Goal: Task Accomplishment & Management: Manage account settings

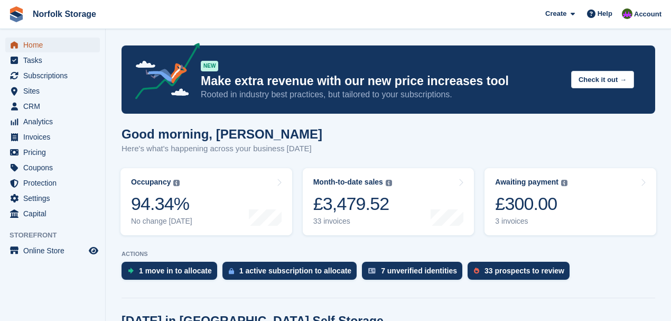
click at [42, 47] on span "Home" at bounding box center [54, 45] width 63 height 15
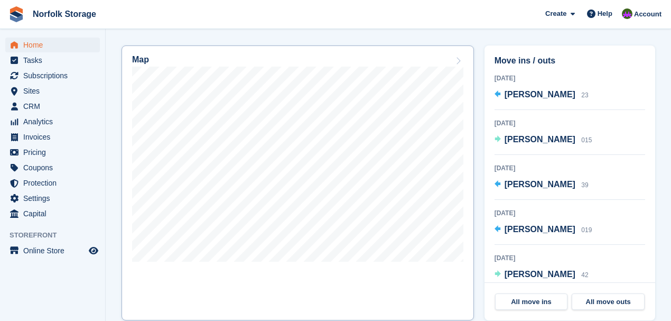
scroll to position [299, 0]
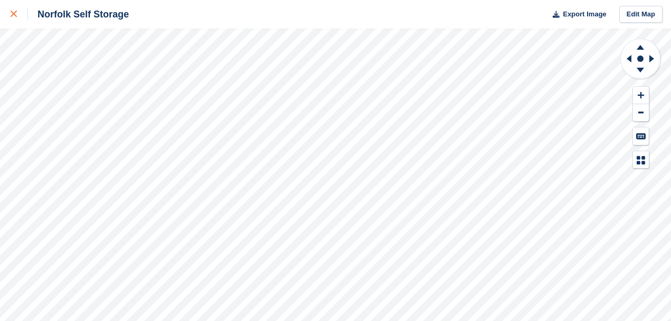
click at [16, 20] on div at bounding box center [19, 14] width 17 height 13
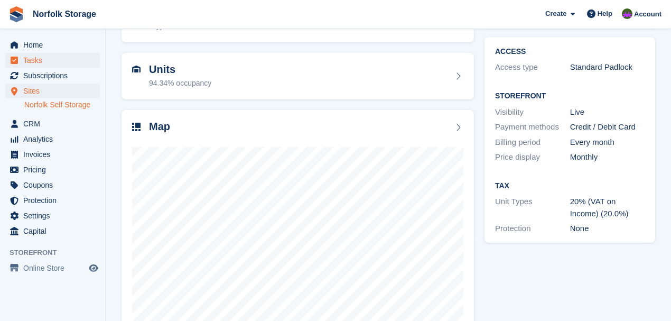
scroll to position [59, 0]
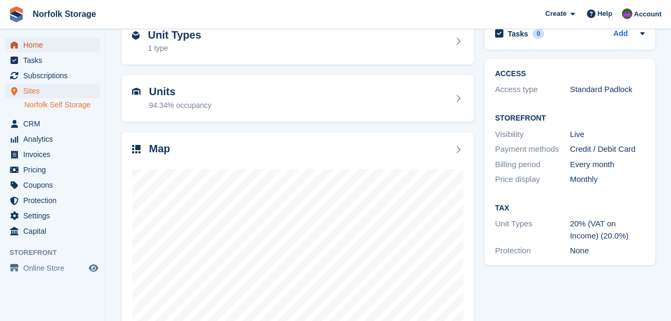
click at [37, 49] on span "Home" at bounding box center [54, 45] width 63 height 15
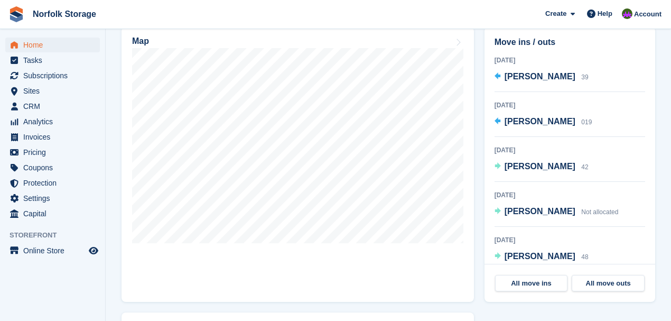
scroll to position [100, 0]
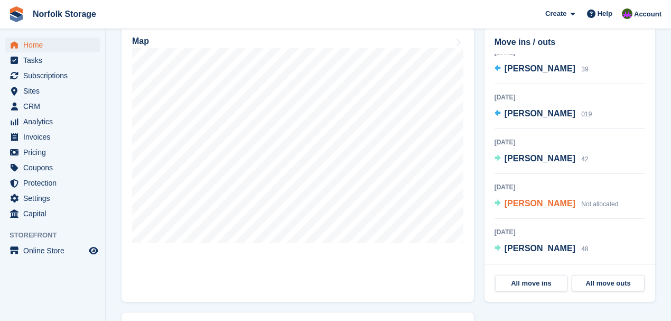
click at [543, 205] on span "[PERSON_NAME]" at bounding box center [540, 203] width 71 height 9
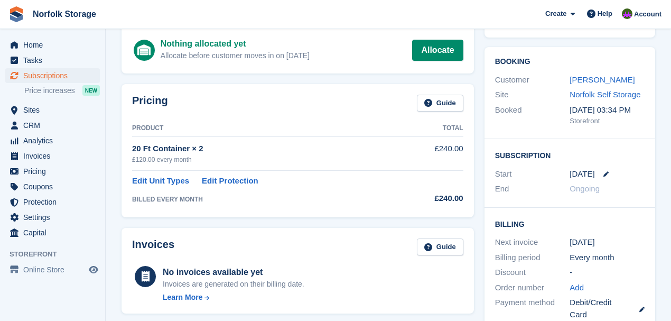
scroll to position [70, 0]
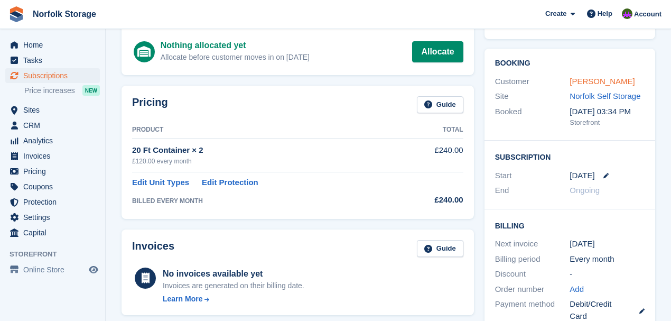
click at [601, 78] on link "[PERSON_NAME]" at bounding box center [602, 81] width 65 height 9
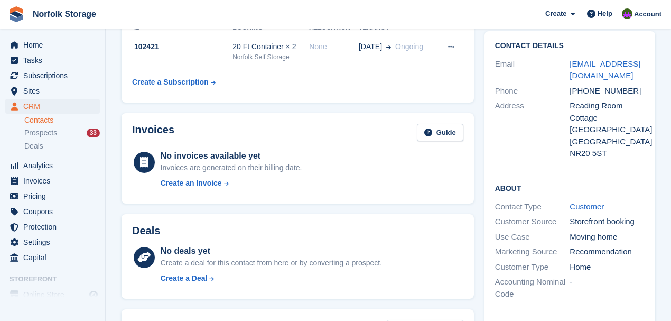
scroll to position [70, 0]
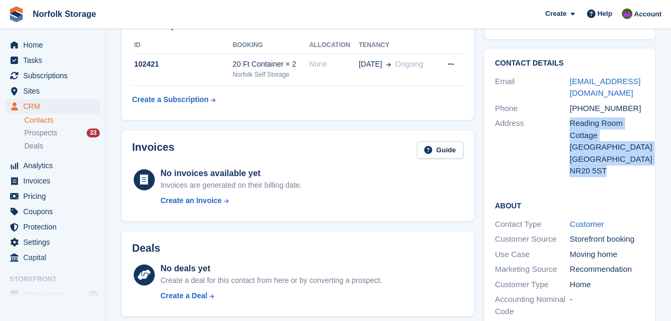
drag, startPoint x: 614, startPoint y: 170, endPoint x: 553, endPoint y: 167, distance: 61.4
click at [553, 167] on div "Address Reading Room Cottage London Street United Kingdom NR20 5ST" at bounding box center [570, 147] width 150 height 63
click at [554, 169] on div "Address" at bounding box center [532, 147] width 75 height 60
click at [558, 143] on div "Address" at bounding box center [532, 147] width 75 height 60
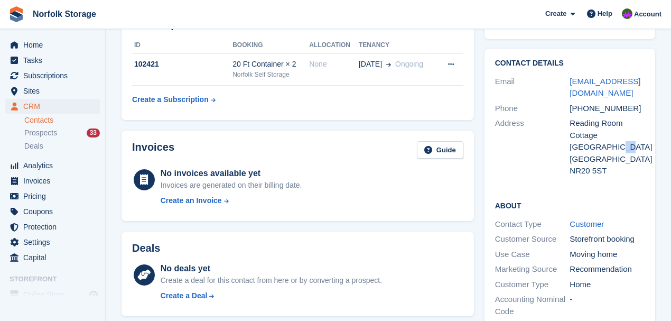
drag, startPoint x: 622, startPoint y: 147, endPoint x: 613, endPoint y: 149, distance: 8.6
click at [613, 148] on div "London Street" at bounding box center [607, 147] width 75 height 12
click at [610, 175] on div "NR20 5ST" at bounding box center [607, 171] width 75 height 12
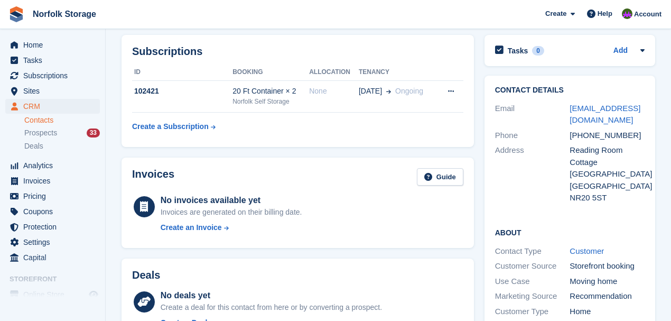
scroll to position [0, 0]
